Goal: Navigation & Orientation: Find specific page/section

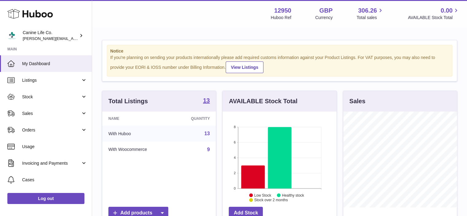
scroll to position [96, 114]
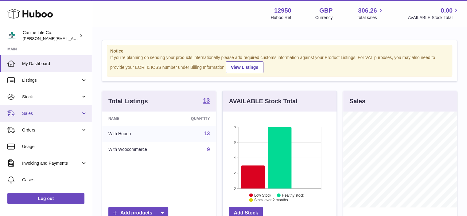
click at [33, 109] on link "Sales" at bounding box center [46, 113] width 92 height 17
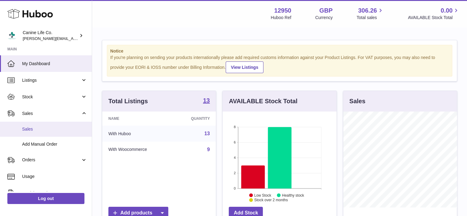
click at [33, 128] on span "Sales" at bounding box center [54, 129] width 65 height 6
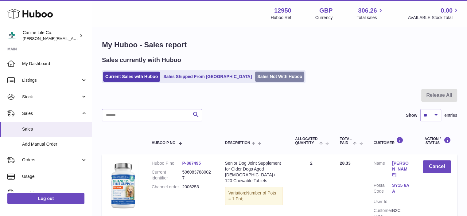
click at [255, 76] on link "Sales Not With Huboo" at bounding box center [279, 77] width 49 height 10
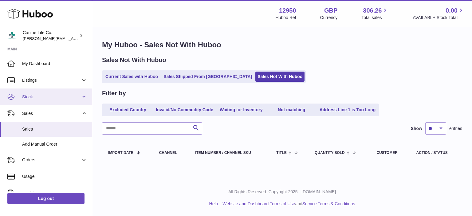
click at [42, 96] on span "Stock" at bounding box center [51, 97] width 59 height 6
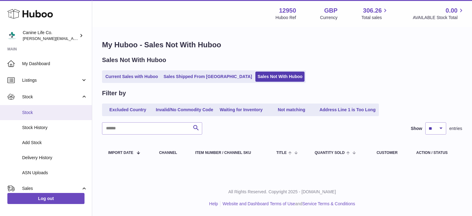
click at [42, 113] on span "Stock" at bounding box center [54, 113] width 65 height 6
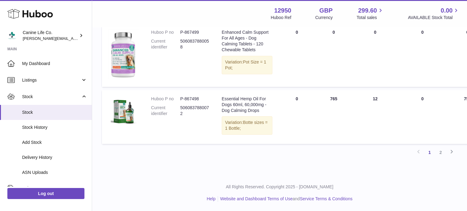
scroll to position [722, 0]
click at [441, 158] on link "2" at bounding box center [440, 152] width 11 height 11
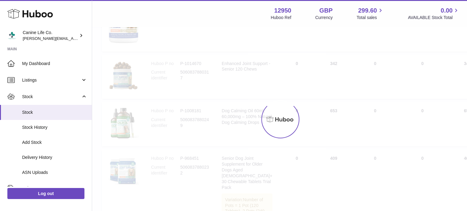
scroll to position [28, 0]
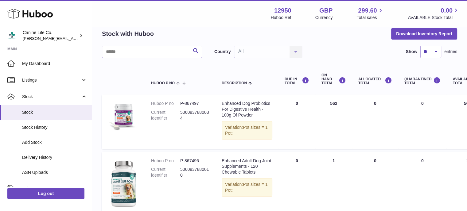
click at [453, 166] on table "Huboo P no Description DUE IN TOTAL ON HAND Total ALLOCATED Total QUARANTINED T…" at bounding box center [400, 176] width 596 height 225
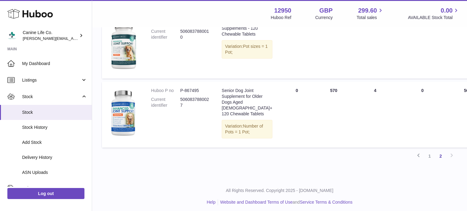
scroll to position [216, 0]
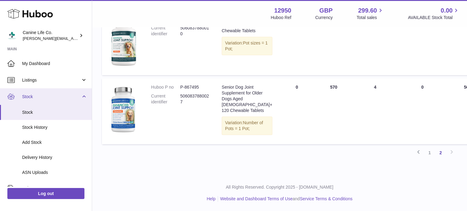
click at [82, 97] on link "Stock" at bounding box center [46, 96] width 92 height 17
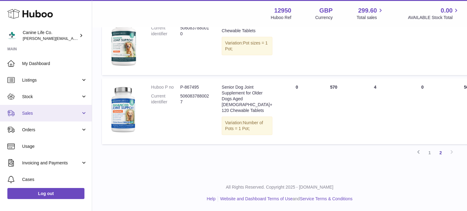
click at [59, 113] on span "Sales" at bounding box center [51, 114] width 59 height 6
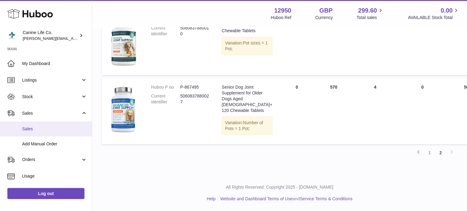
click at [54, 131] on span "Sales" at bounding box center [54, 129] width 65 height 6
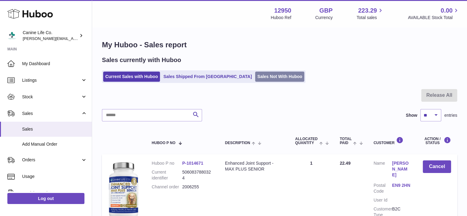
click at [255, 78] on link "Sales Not With Huboo" at bounding box center [279, 77] width 49 height 10
